Goal: Task Accomplishment & Management: Complete application form

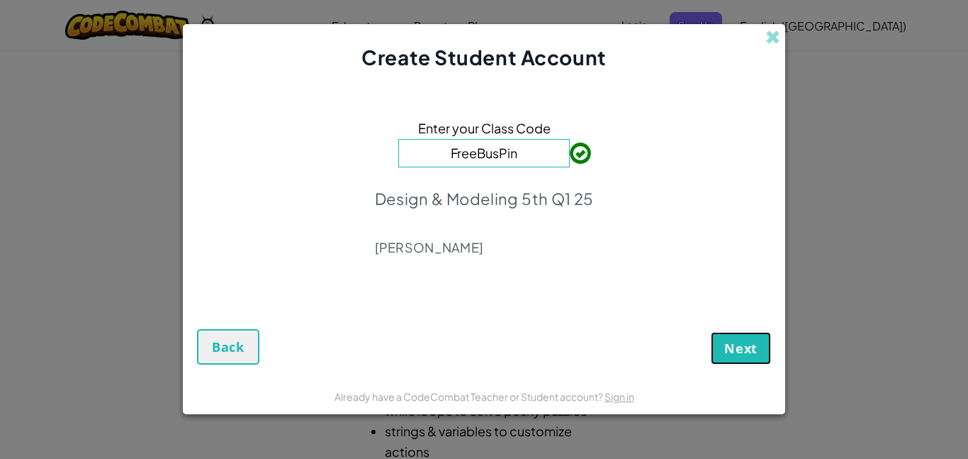
click at [745, 345] on span "Next" at bounding box center [740, 348] width 33 height 17
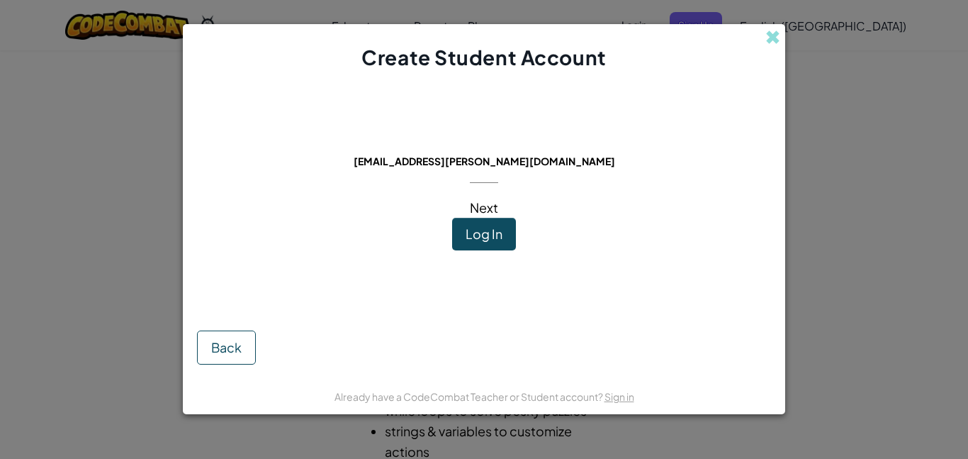
click at [508, 242] on button "Log In" at bounding box center [484, 234] width 64 height 33
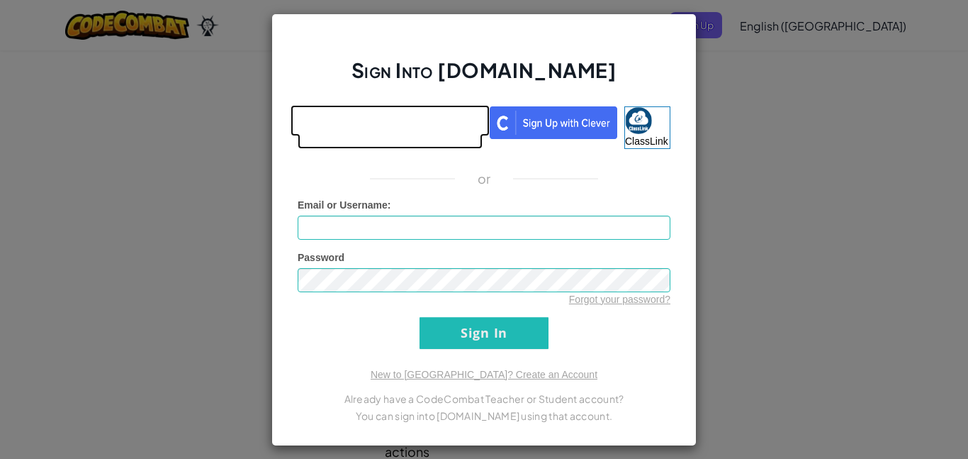
click at [364, 143] on link at bounding box center [390, 127] width 185 height 43
